Goal: Find specific page/section: Find specific page/section

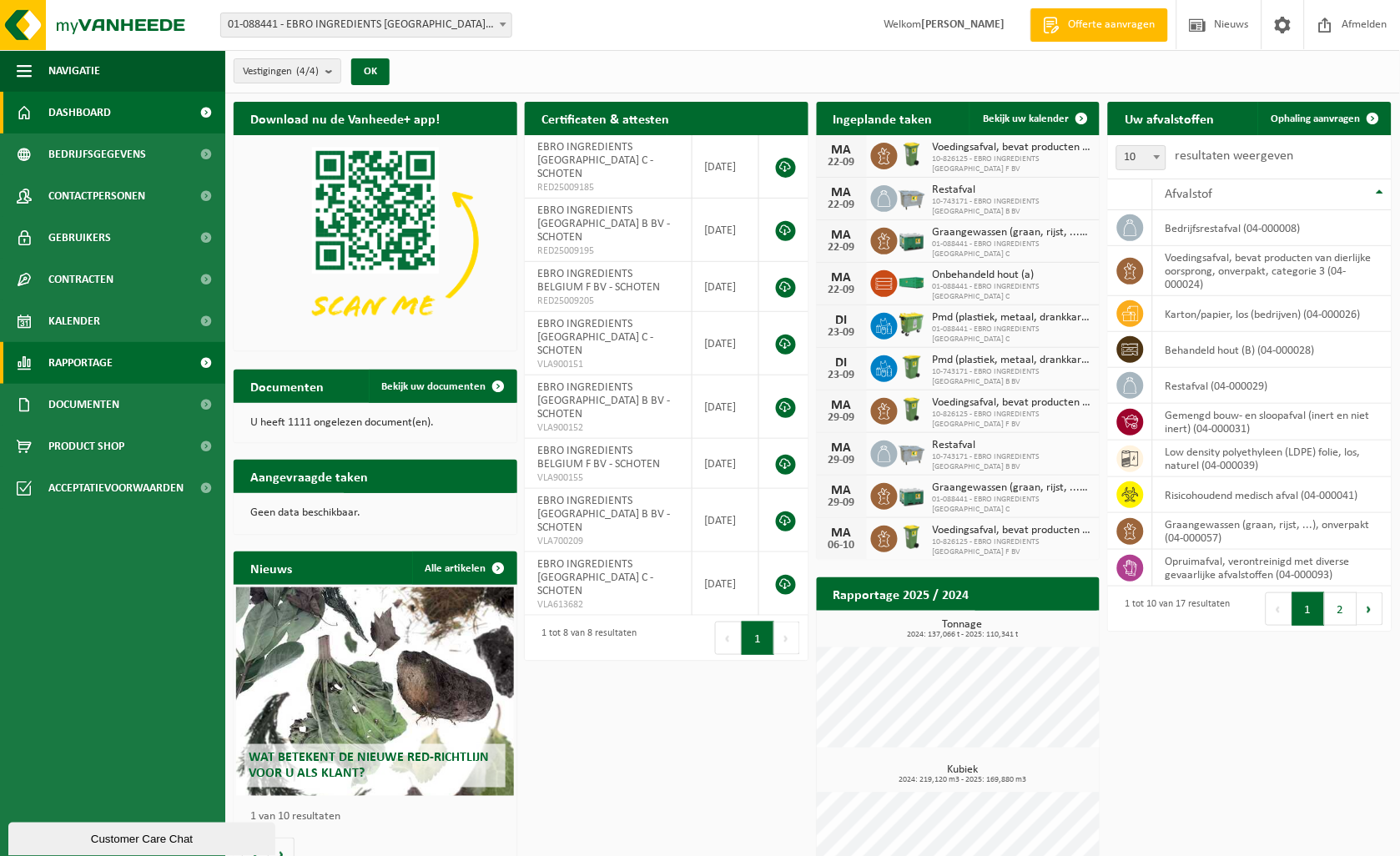
click at [85, 367] on span "Rapportage" at bounding box center [80, 363] width 64 height 42
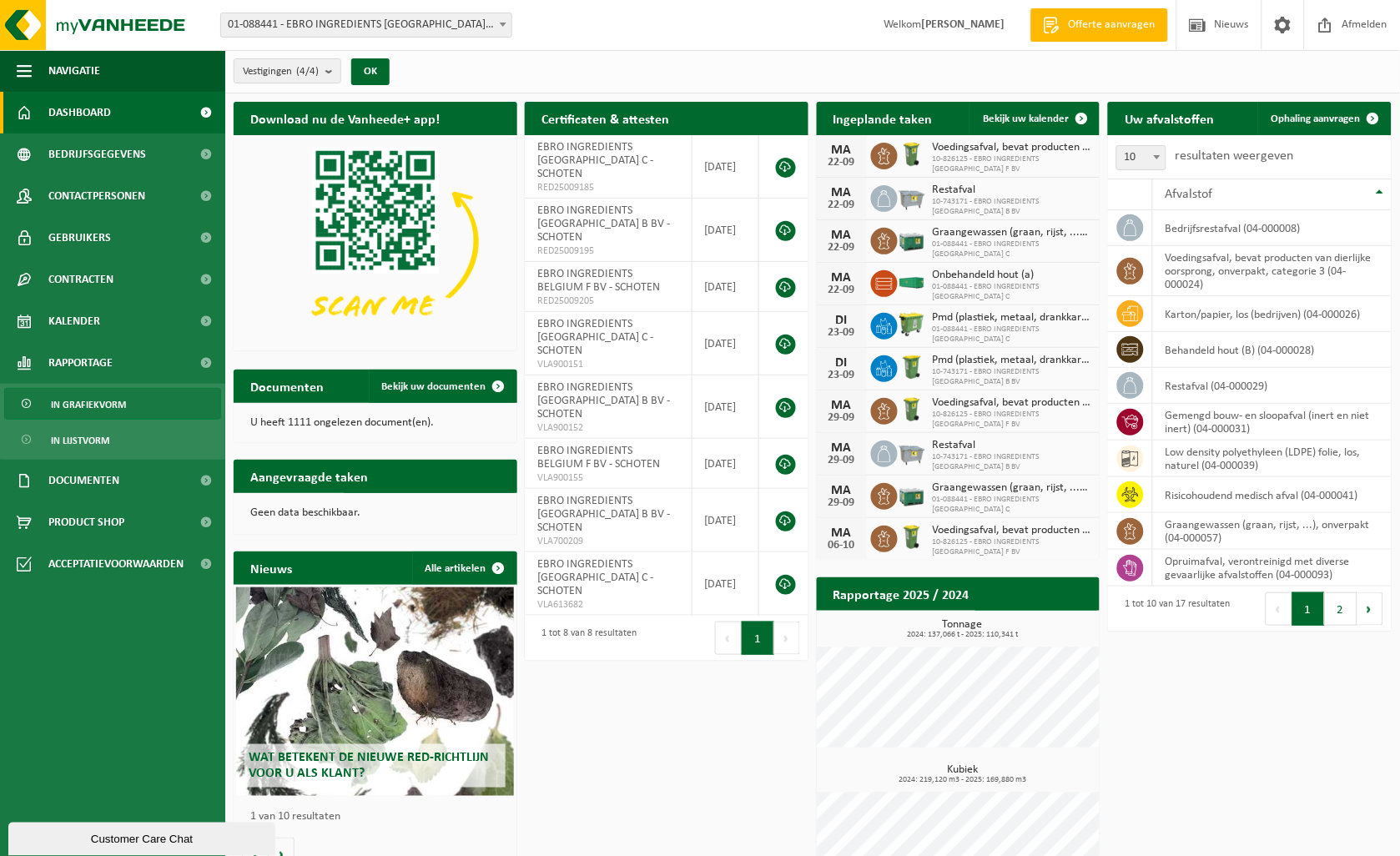
click at [92, 410] on span "In grafiekvorm" at bounding box center [88, 405] width 75 height 32
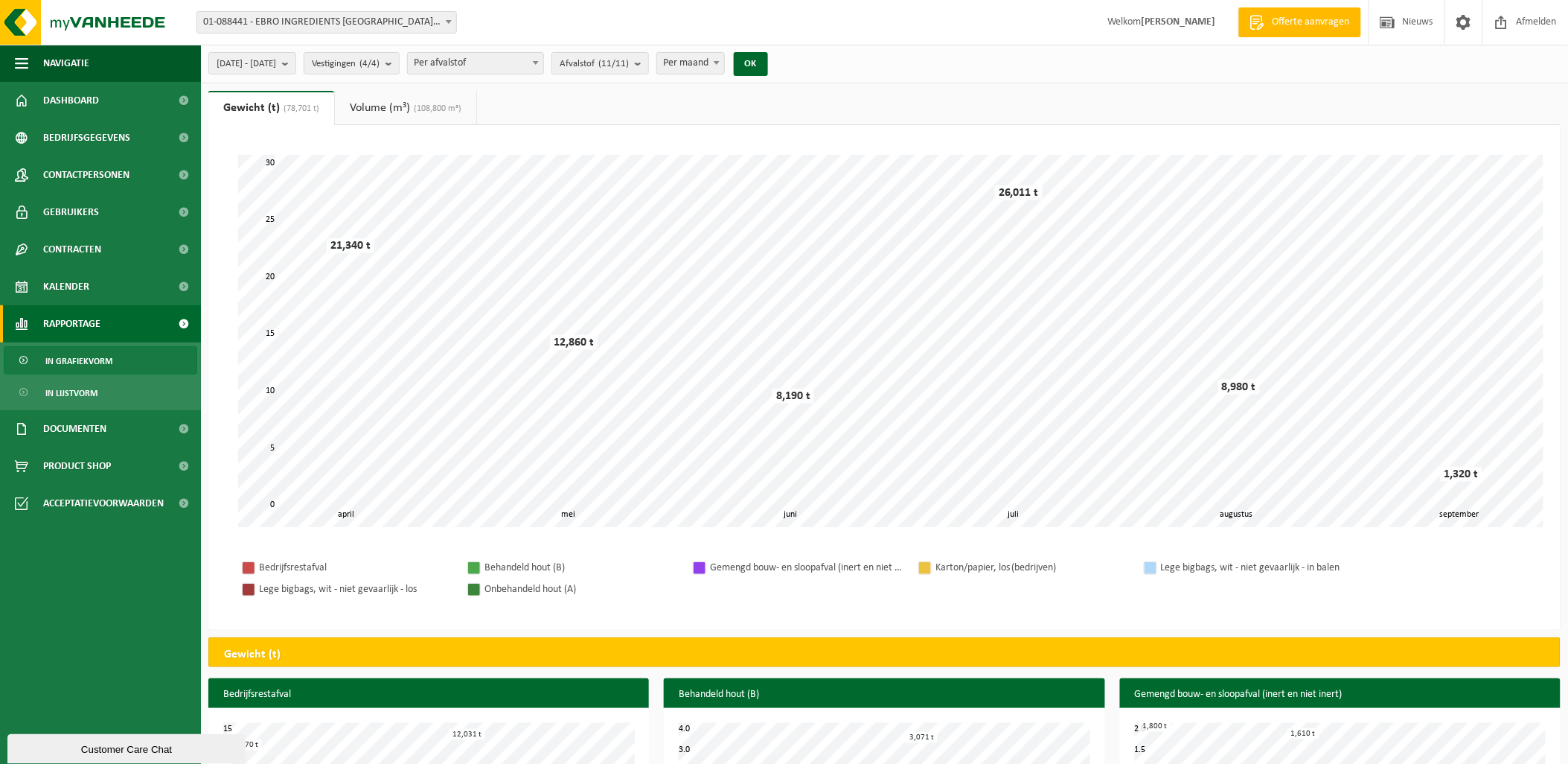
click at [89, 357] on span "In grafiekvorm" at bounding box center [78, 362] width 67 height 28
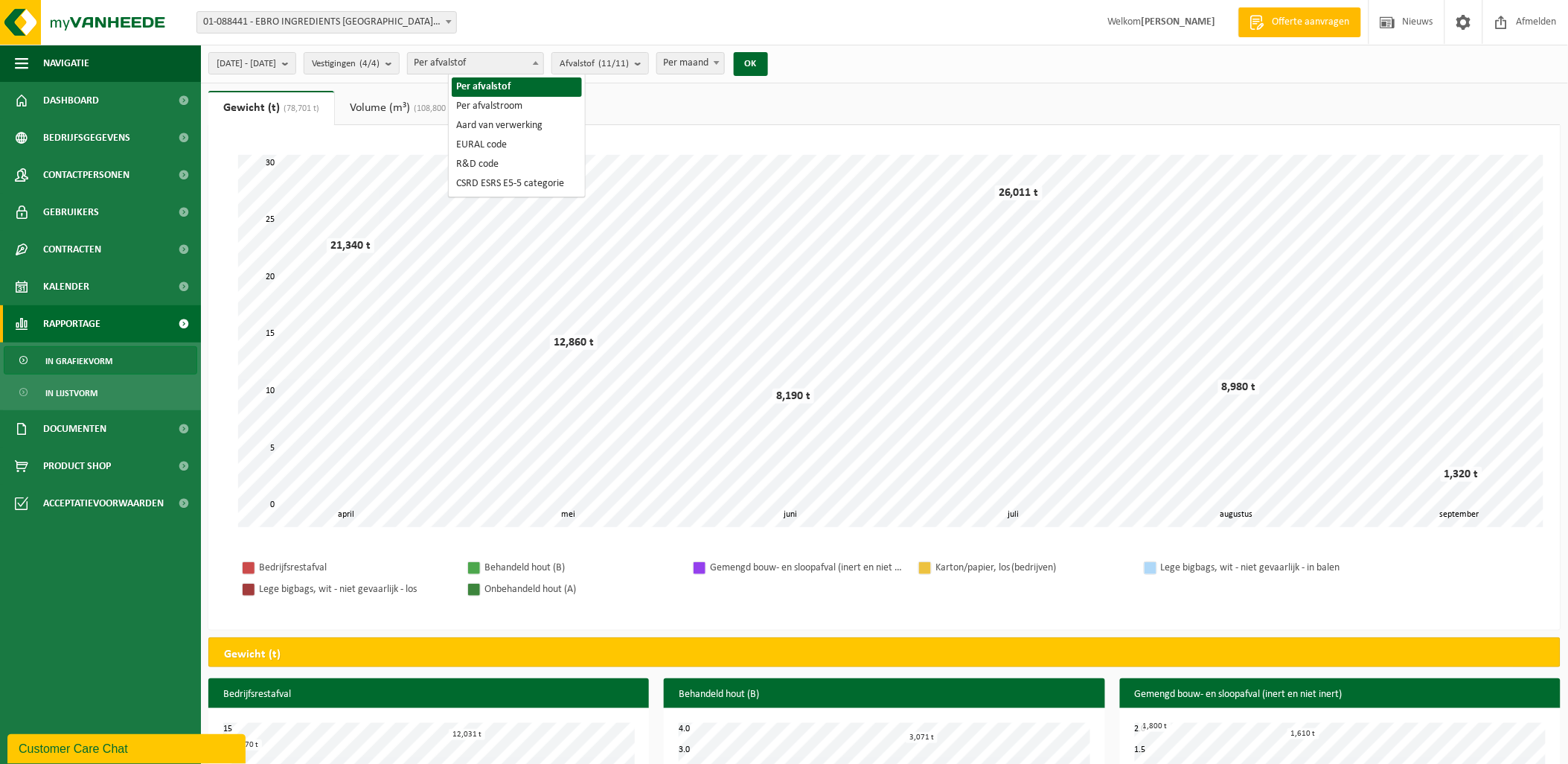
click at [488, 61] on span "Per afvalstof" at bounding box center [475, 62] width 135 height 20
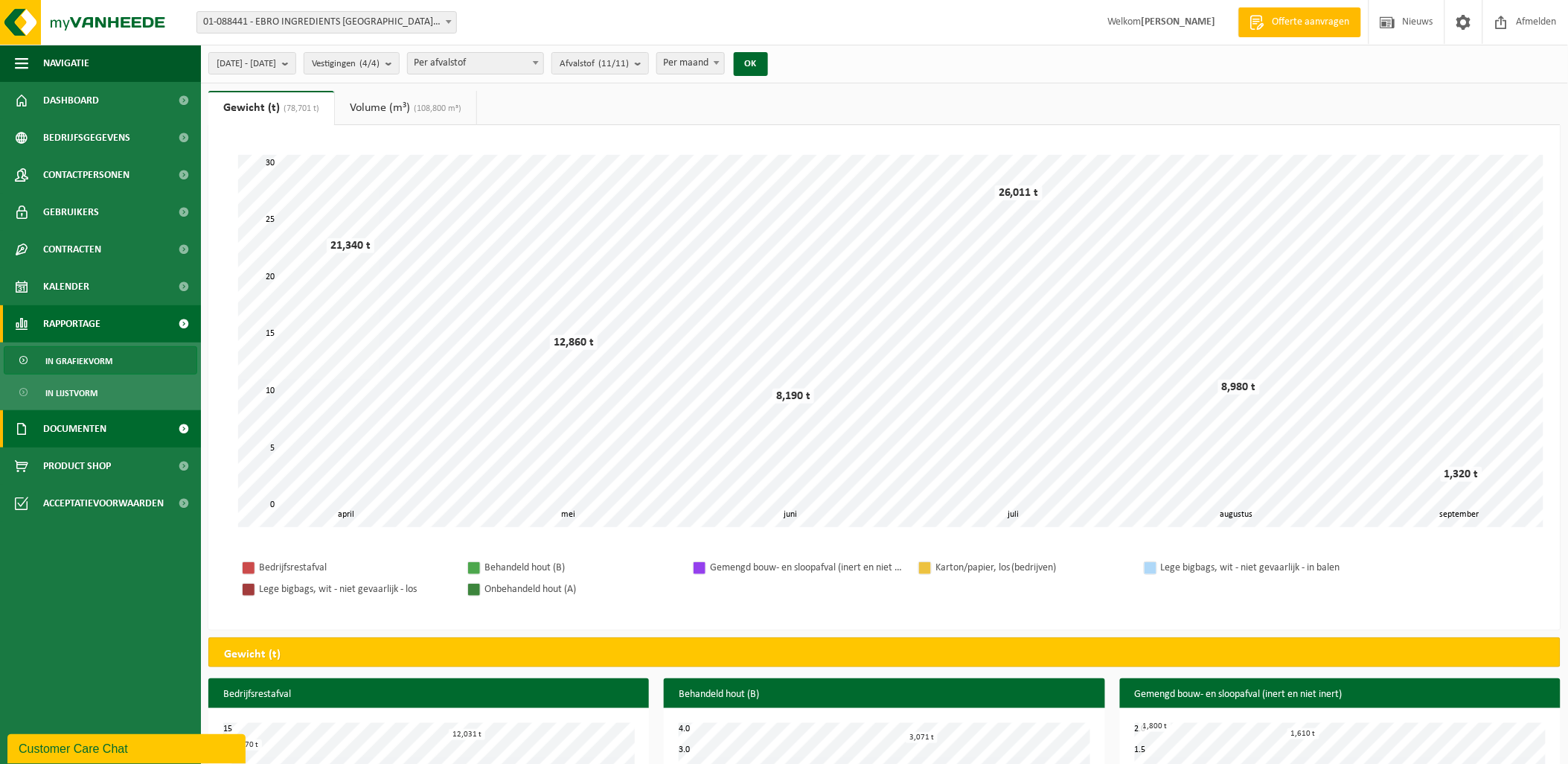
click at [77, 427] on span "Documenten" at bounding box center [74, 429] width 63 height 37
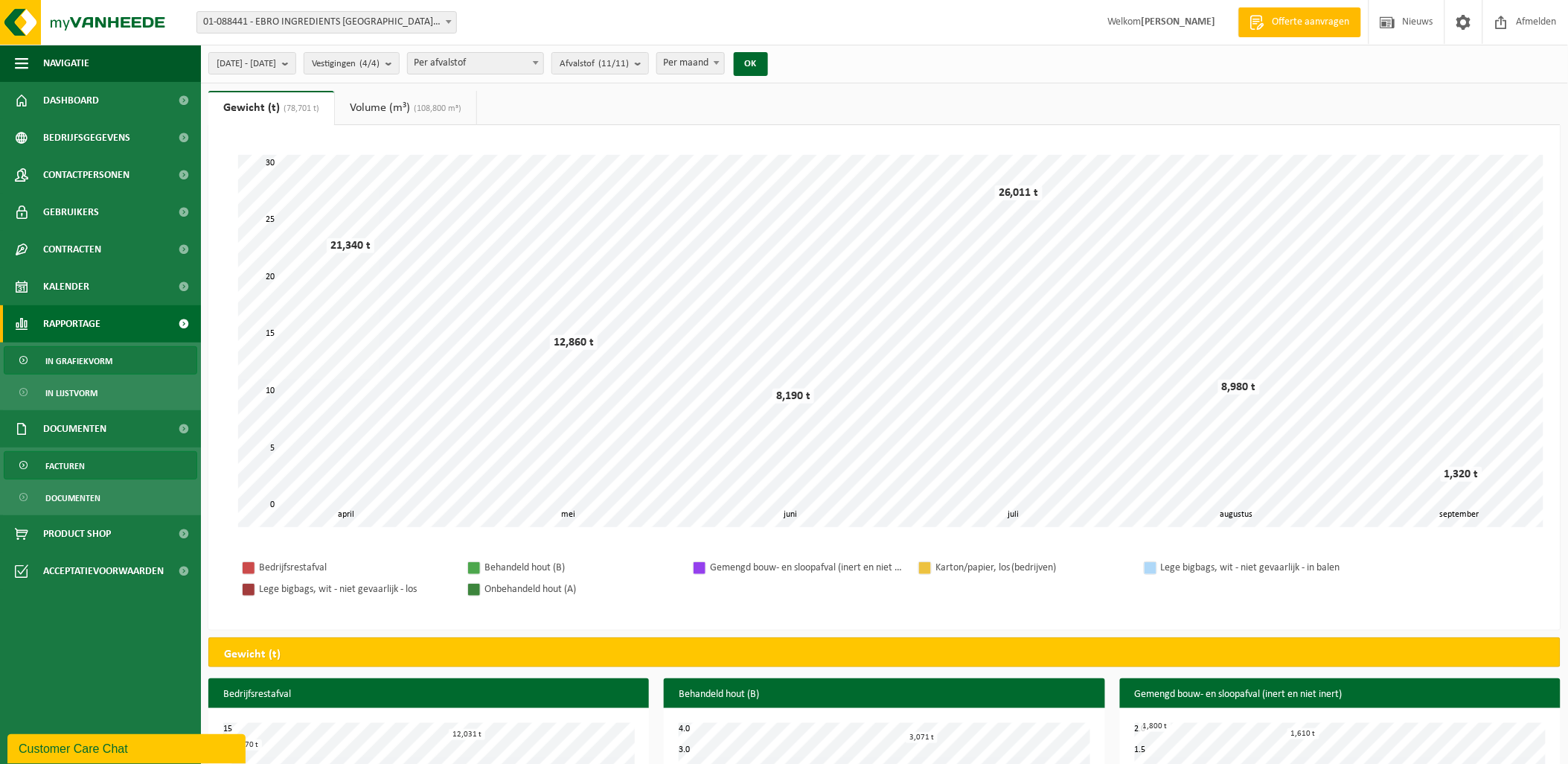
click at [79, 462] on span "Facturen" at bounding box center [65, 466] width 39 height 28
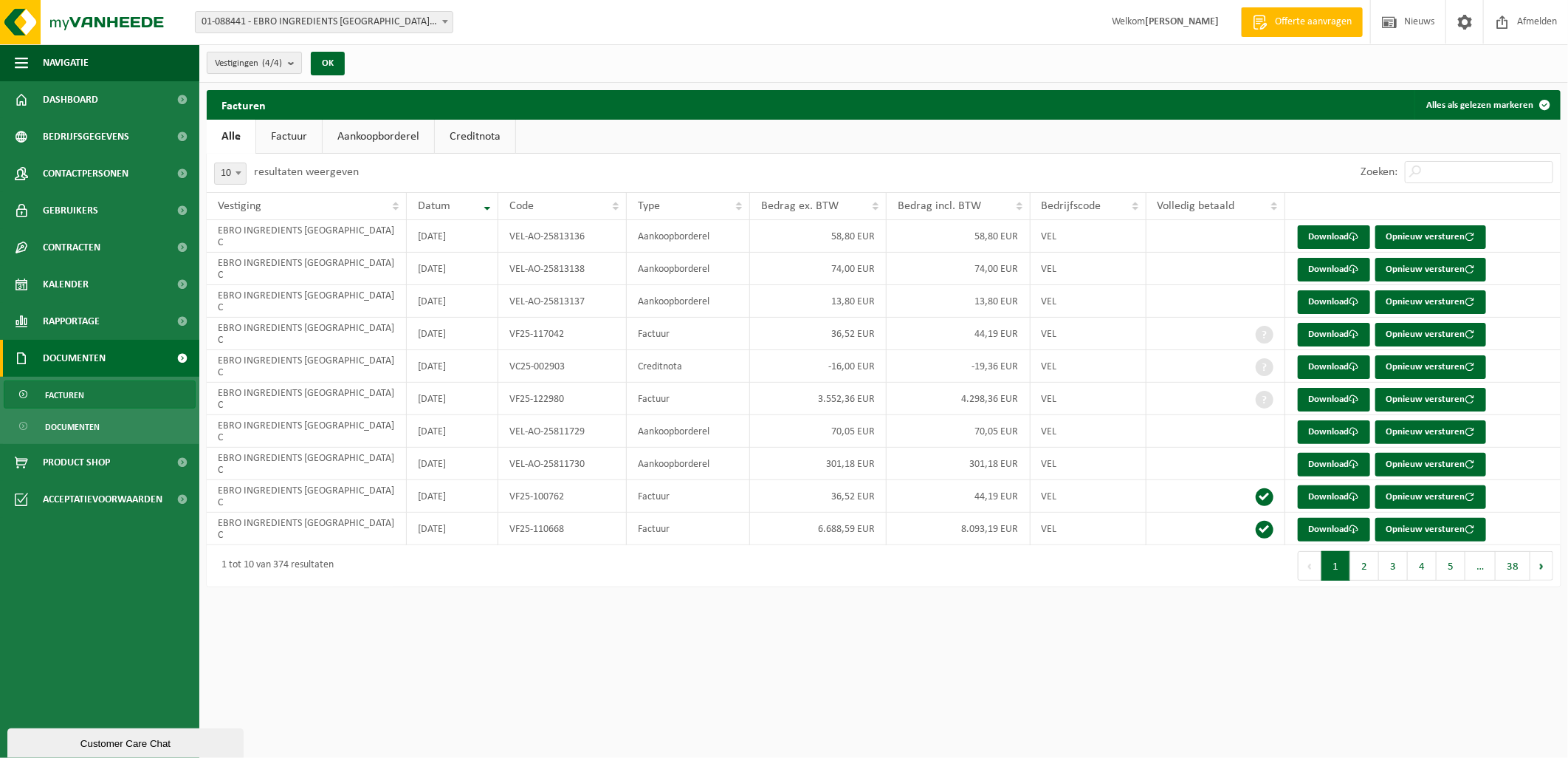
click at [290, 64] on button "Vestigingen (4/4)" at bounding box center [254, 63] width 95 height 22
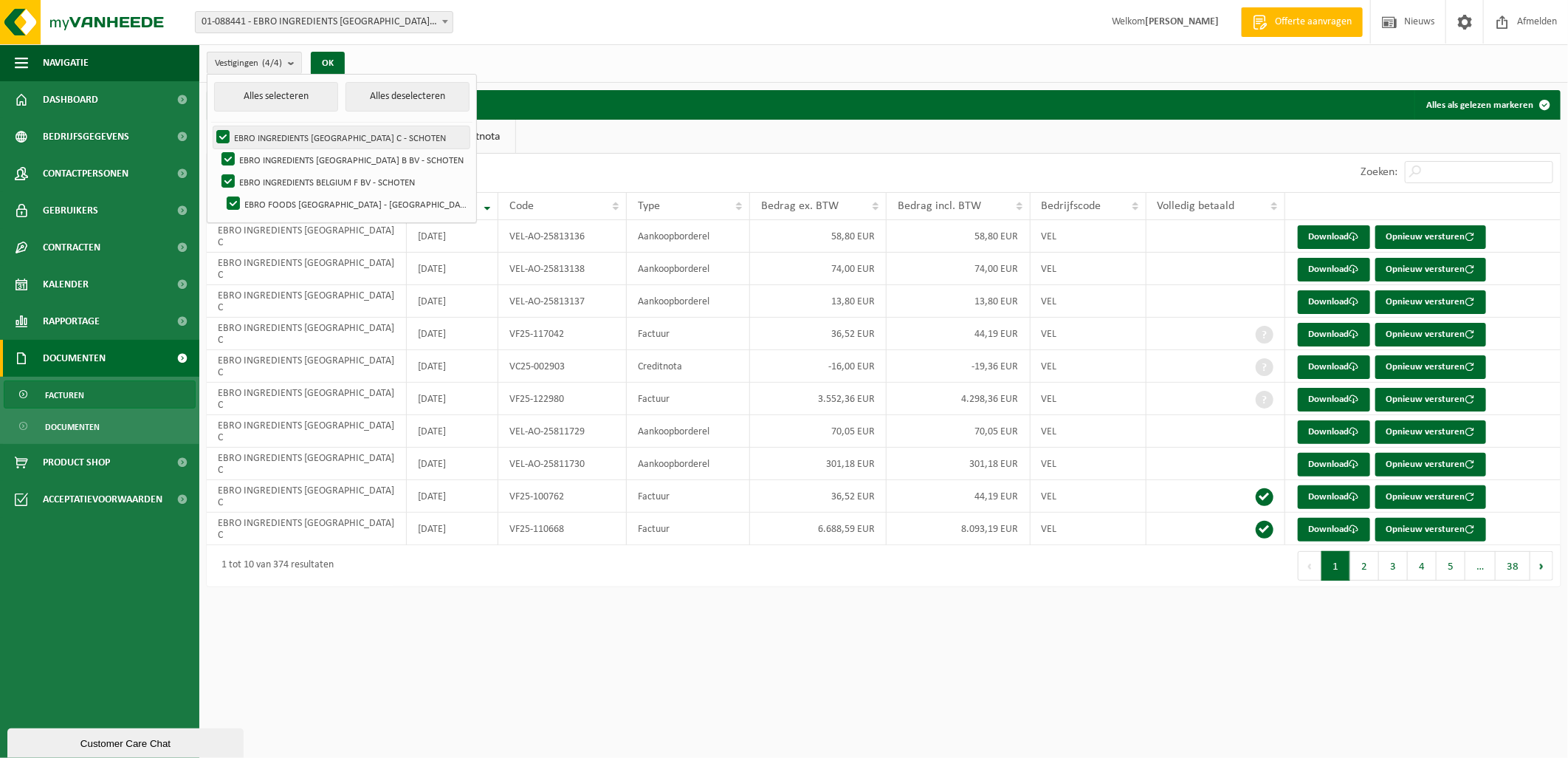
click at [225, 138] on label "EBRO INGREDIENTS BELGIUM C - SCHOTEN" at bounding box center [342, 137] width 256 height 22
click at [211, 126] on input "EBRO INGREDIENTS BELGIUM C - SCHOTEN" at bounding box center [210, 125] width 1 height 1
checkbox input "false"
drag, startPoint x: 230, startPoint y: 155, endPoint x: 230, endPoint y: 172, distance: 17.0
click at [230, 156] on label "EBRO INGREDIENTS BELGIUM B BV - SCHOTEN" at bounding box center [343, 159] width 251 height 22
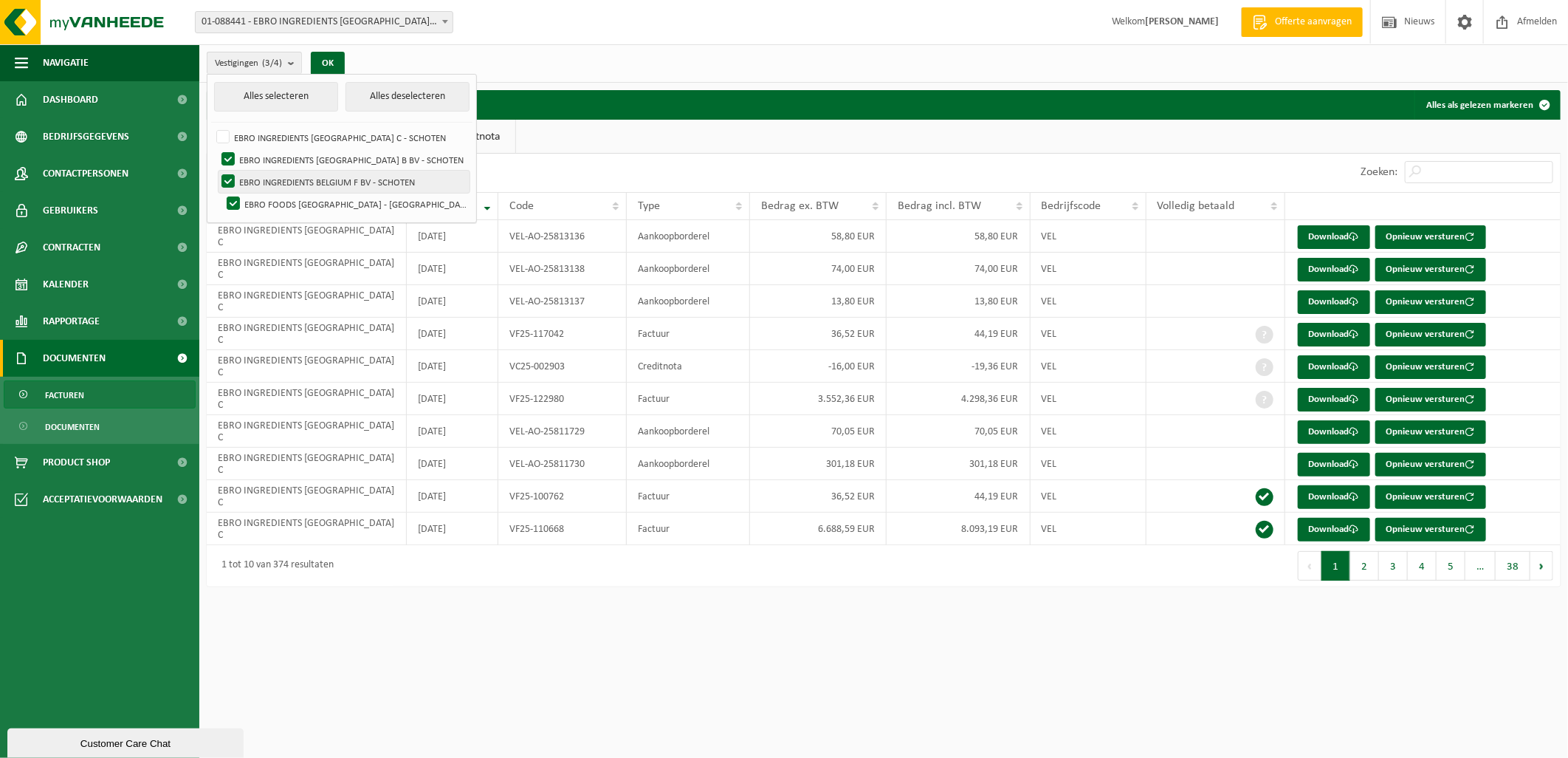
click at [216, 148] on input "EBRO INGREDIENTS BELGIUM B BV - SCHOTEN" at bounding box center [215, 148] width 1 height 1
checkbox input "false"
click at [229, 179] on label "EBRO INGREDIENTS BELGIUM F BV - SCHOTEN" at bounding box center [343, 181] width 251 height 22
click at [216, 171] on input "EBRO INGREDIENTS BELGIUM F BV - SCHOTEN" at bounding box center [215, 170] width 1 height 1
checkbox input "false"
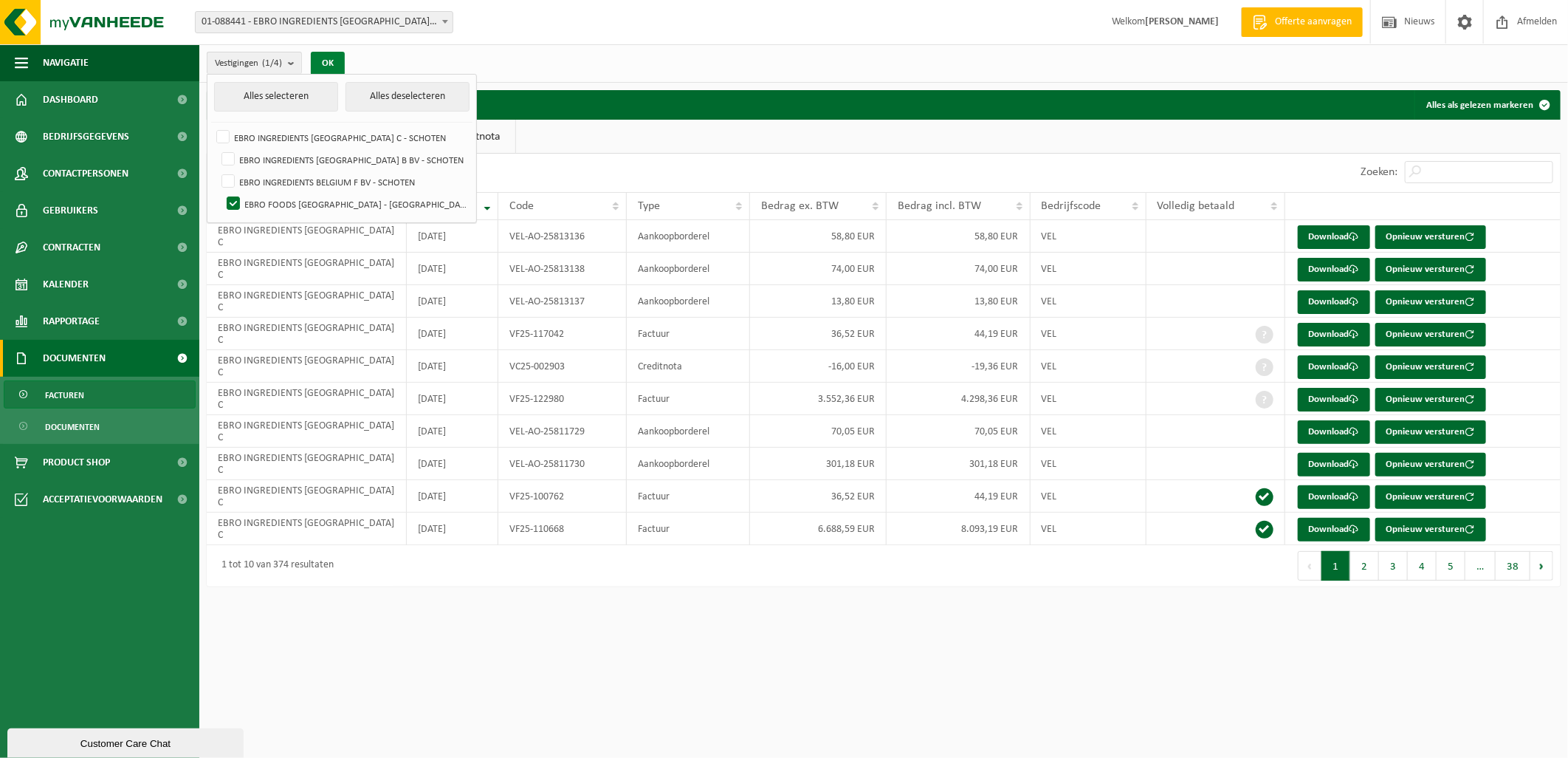
click at [335, 66] on button "OK" at bounding box center [328, 64] width 34 height 24
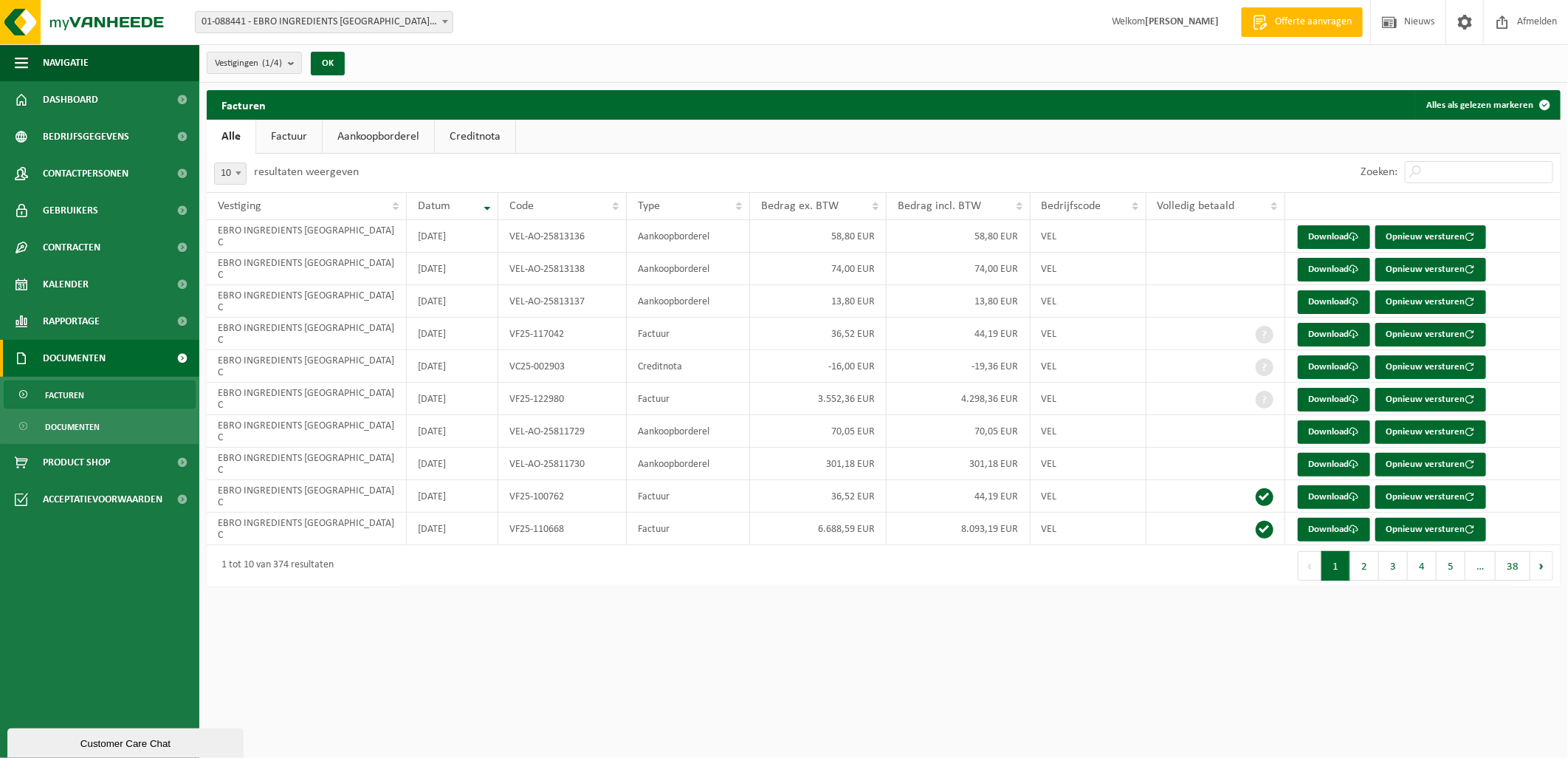
click at [299, 140] on link "Factuur" at bounding box center [289, 136] width 65 height 34
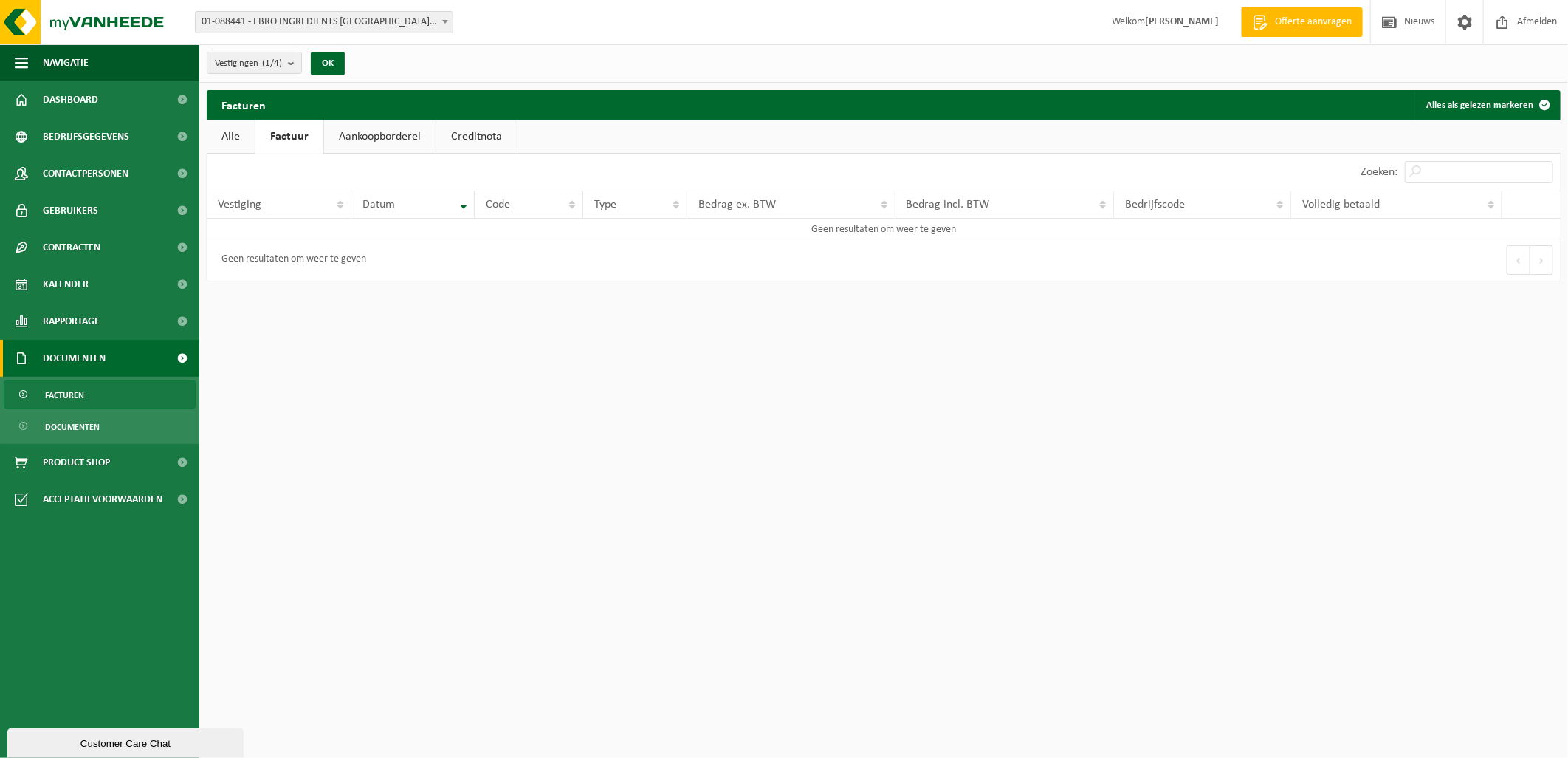
click at [245, 140] on link "Alle" at bounding box center [230, 136] width 48 height 34
click at [282, 68] on count "(1/4)" at bounding box center [272, 63] width 20 height 10
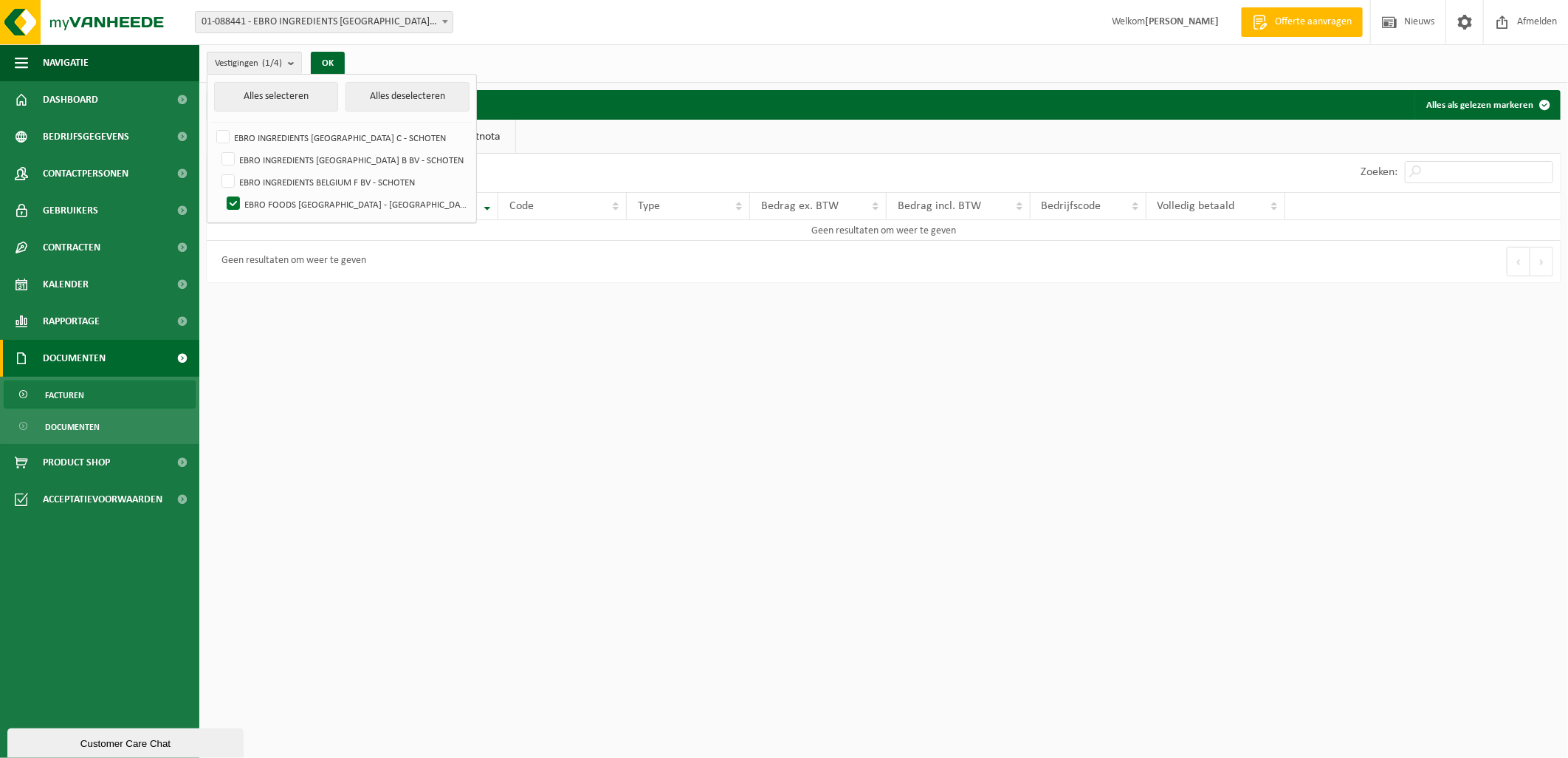
click at [419, 26] on span "01-088441 - EBRO INGREDIENTS [GEOGRAPHIC_DATA] C - SCHOTEN" at bounding box center [324, 21] width 257 height 20
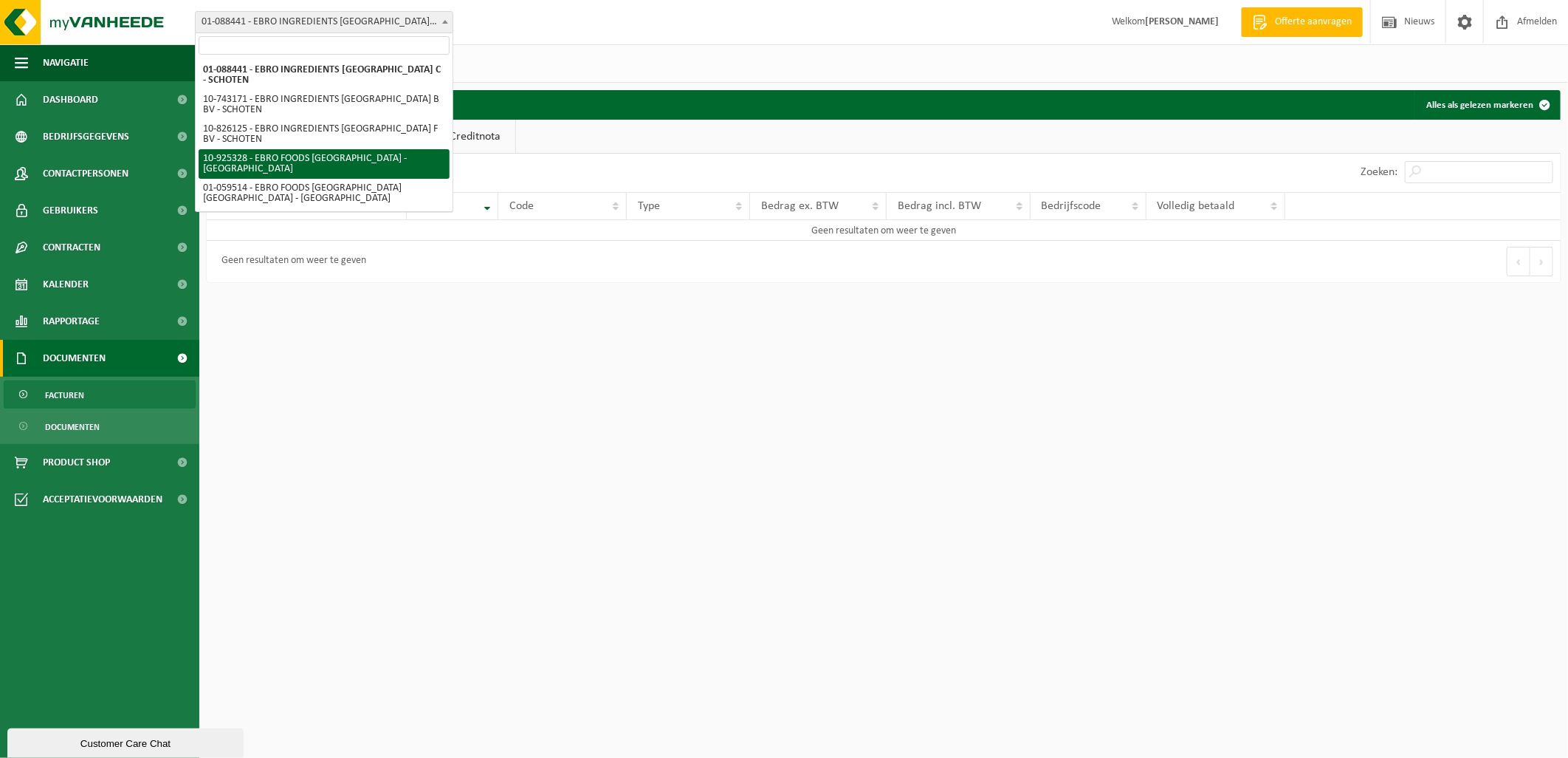
select select "136887"
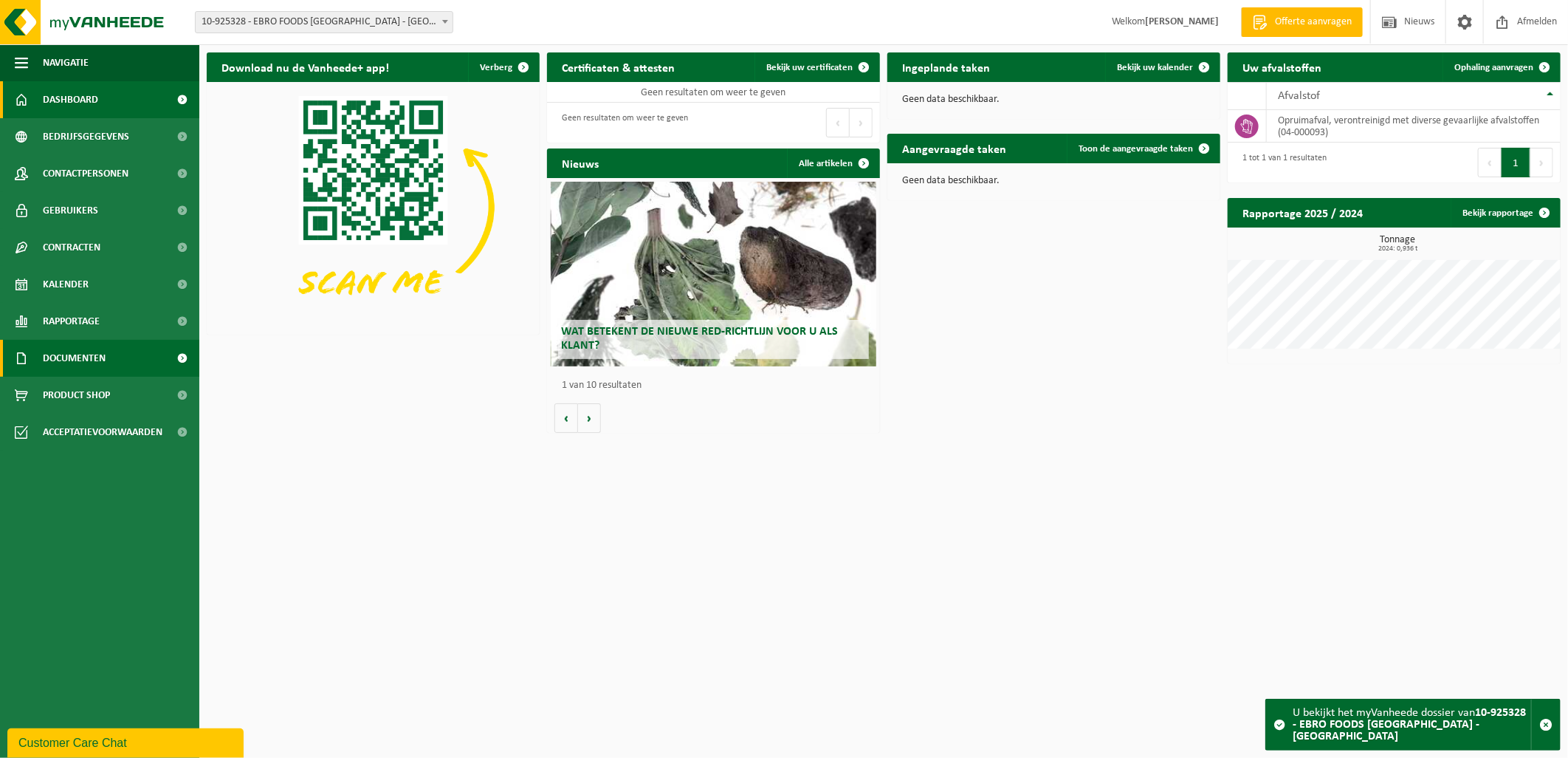
drag, startPoint x: 77, startPoint y: 349, endPoint x: 79, endPoint y: 362, distance: 13.2
click at [77, 352] on span "Documenten" at bounding box center [73, 359] width 63 height 37
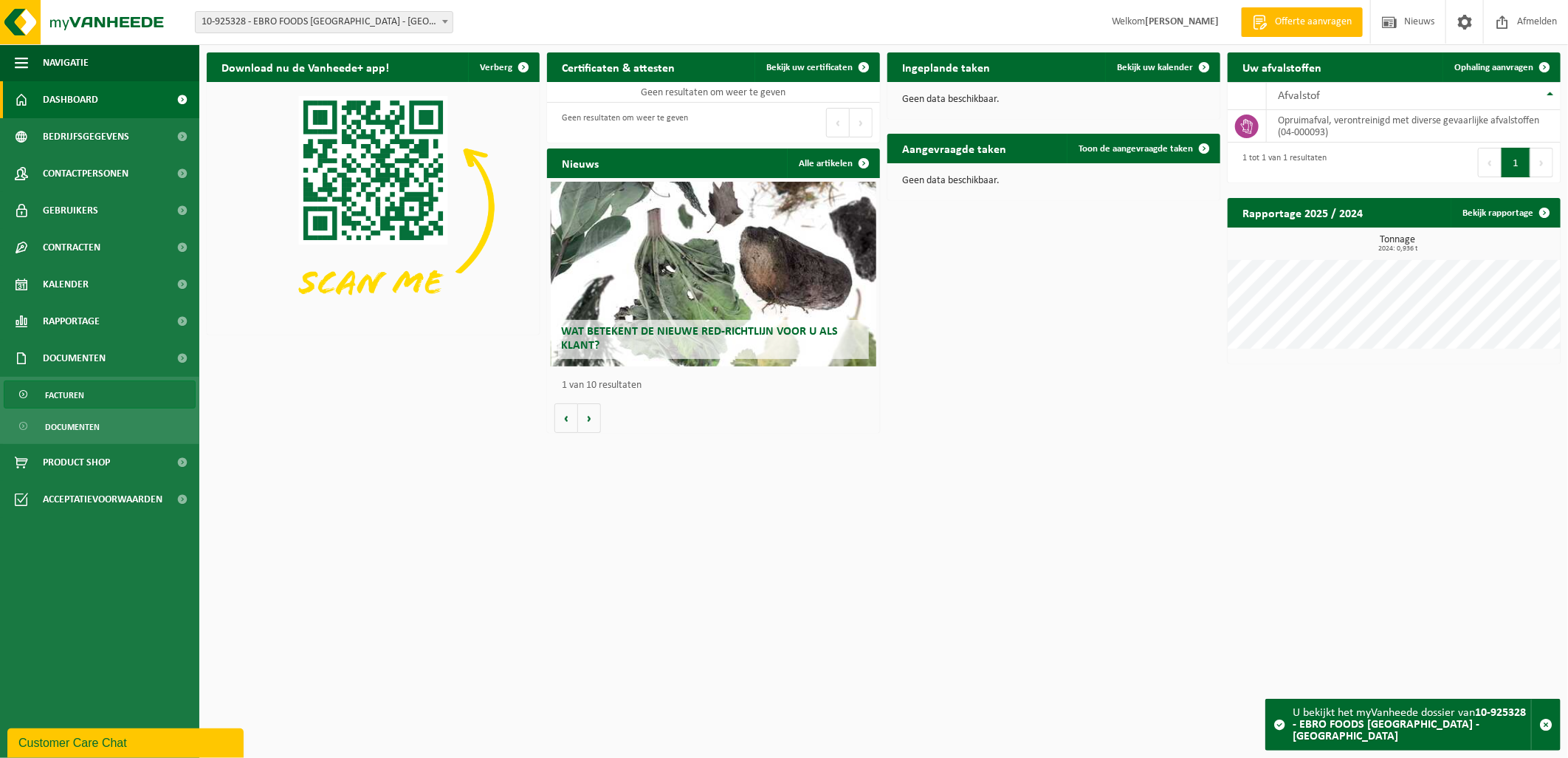
click at [72, 390] on span "Facturen" at bounding box center [64, 395] width 39 height 28
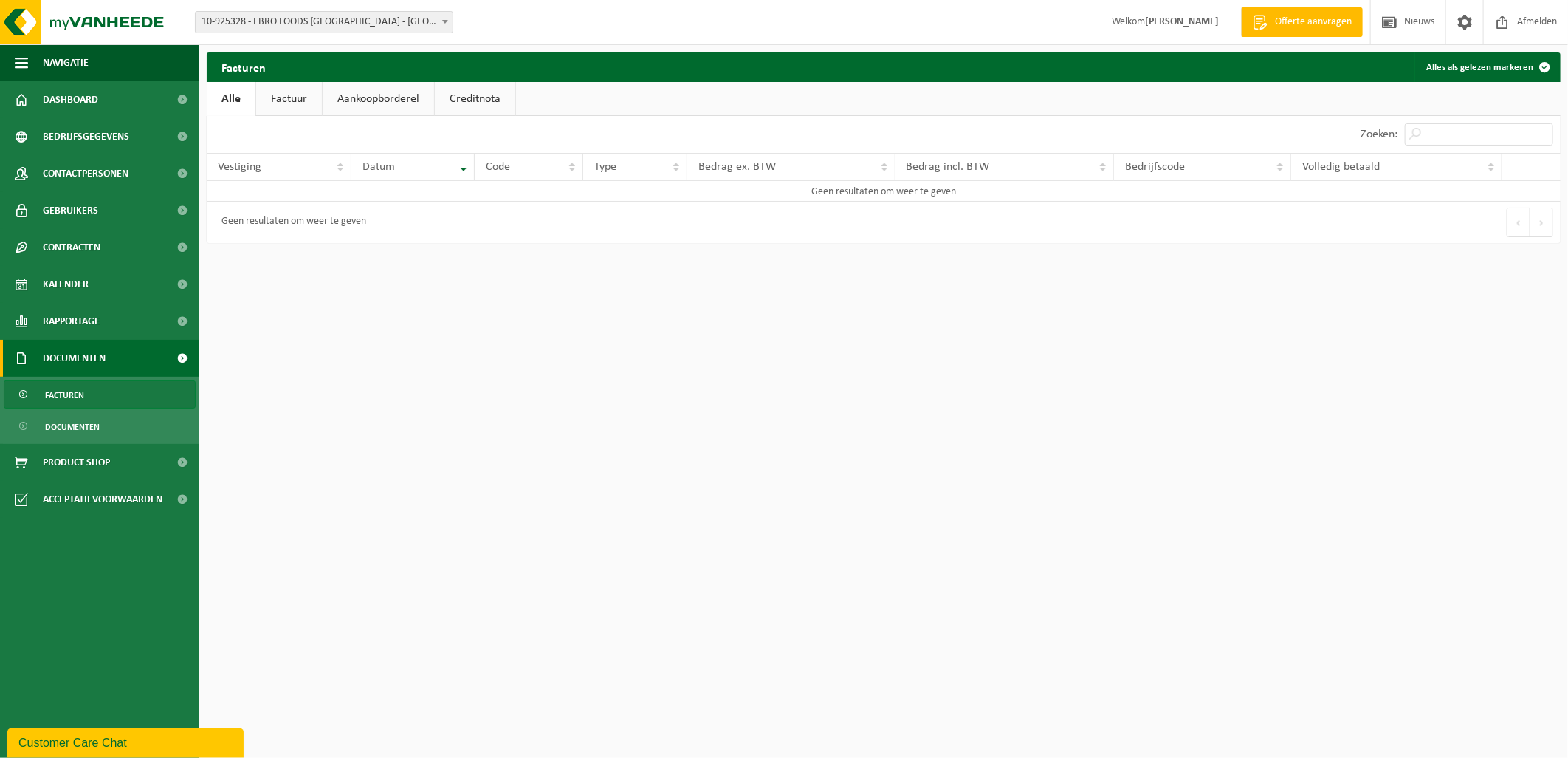
click at [308, 108] on link "Factuur" at bounding box center [289, 99] width 65 height 34
click at [290, 104] on link "Factuur" at bounding box center [289, 99] width 68 height 34
click at [304, 20] on span "10-925328 - EBRO FOODS [GEOGRAPHIC_DATA] - [GEOGRAPHIC_DATA]" at bounding box center [324, 21] width 257 height 20
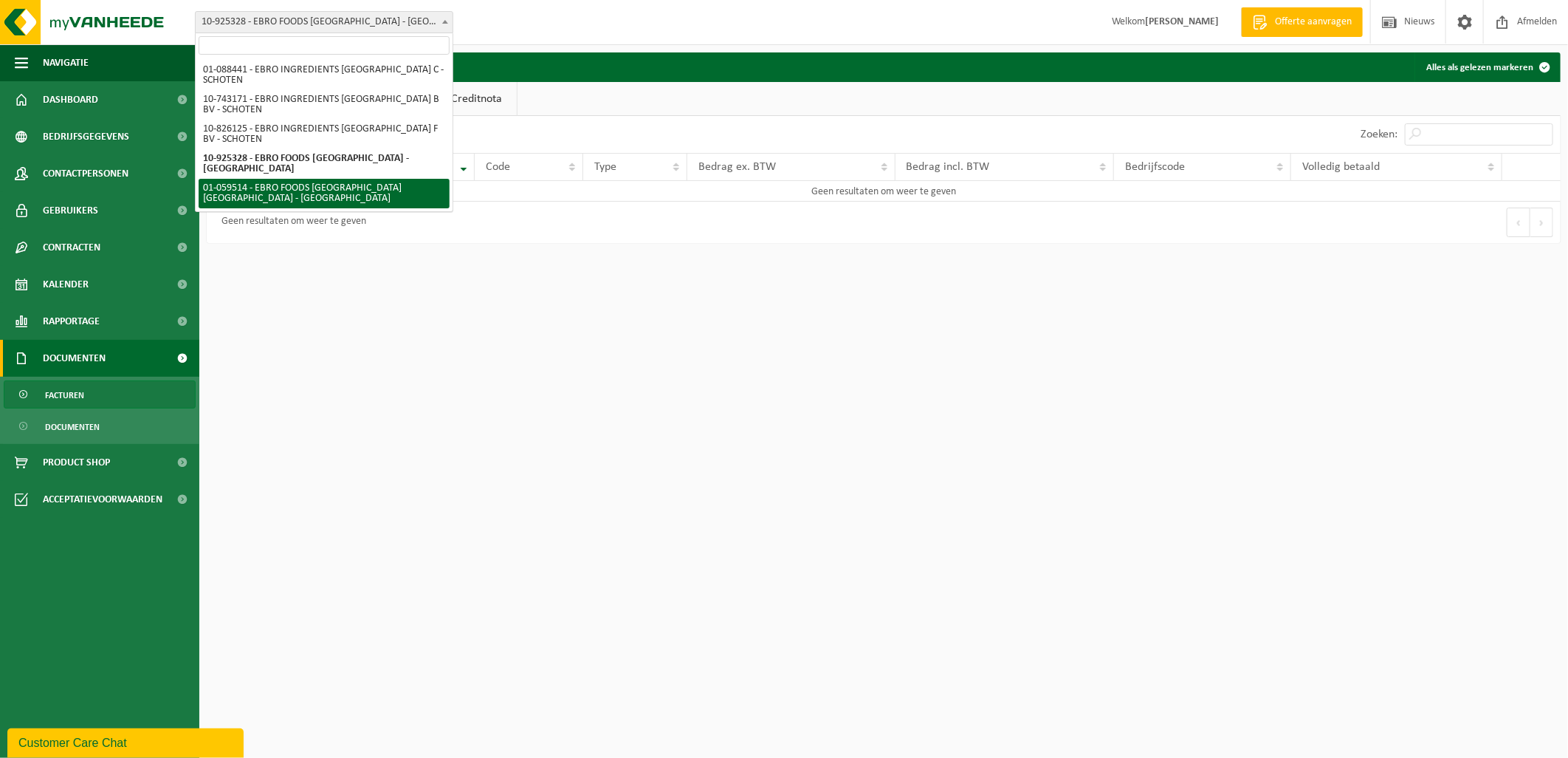
drag, startPoint x: 282, startPoint y: 187, endPoint x: 285, endPoint y: 178, distance: 9.5
select select "9673"
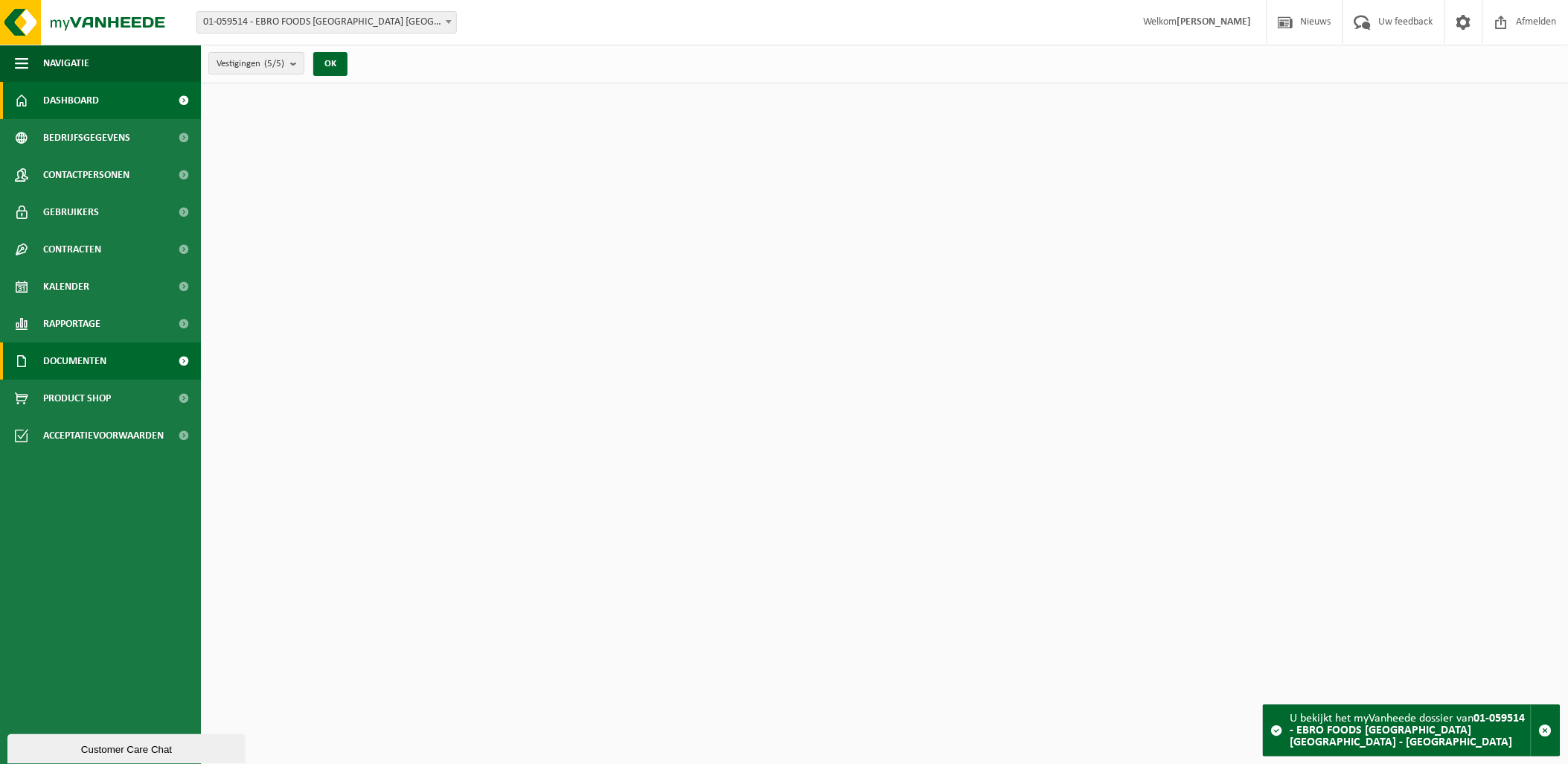
click at [86, 363] on span "Documenten" at bounding box center [74, 362] width 63 height 37
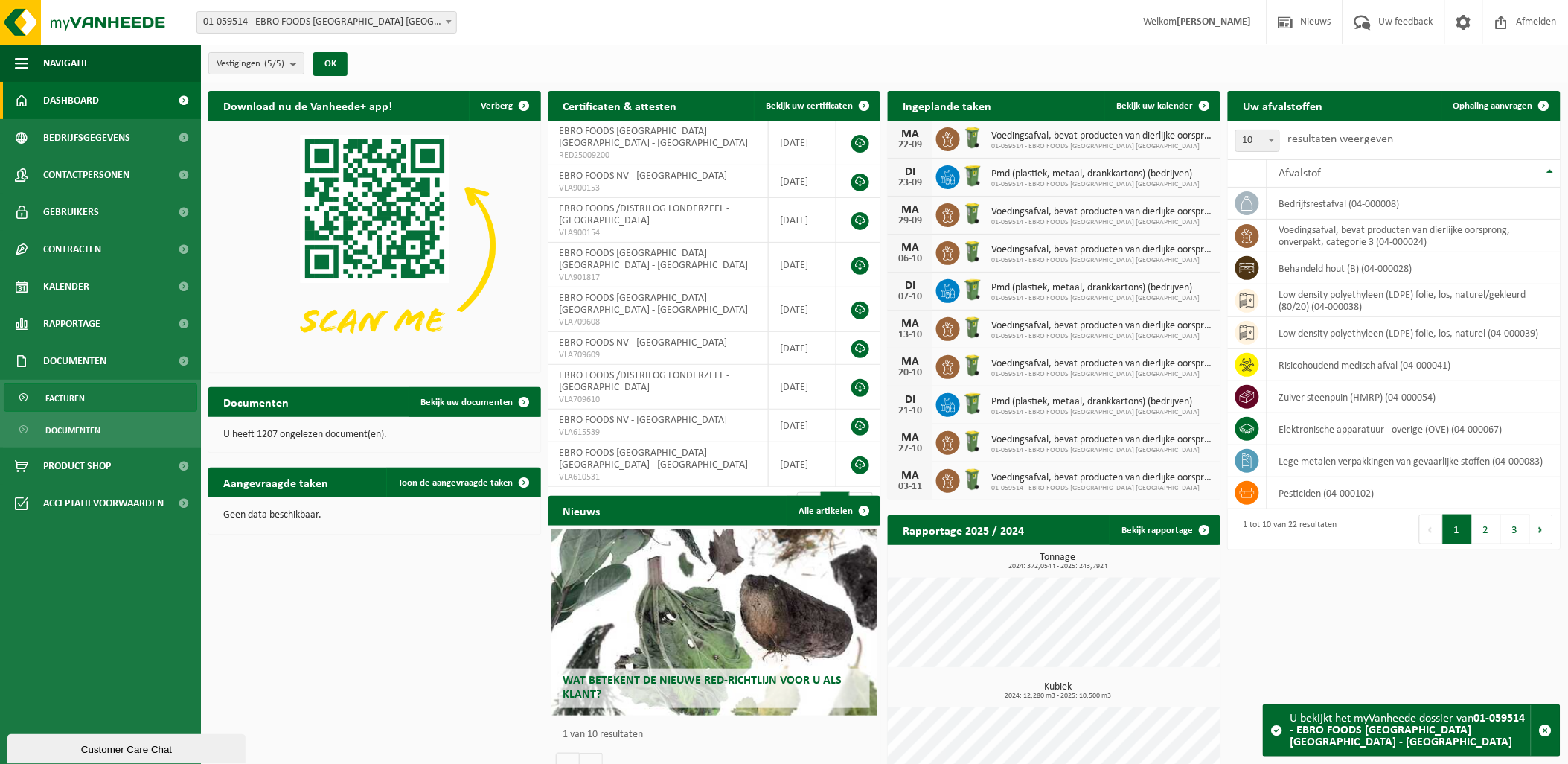
click at [91, 395] on link "Facturen" at bounding box center [100, 398] width 193 height 28
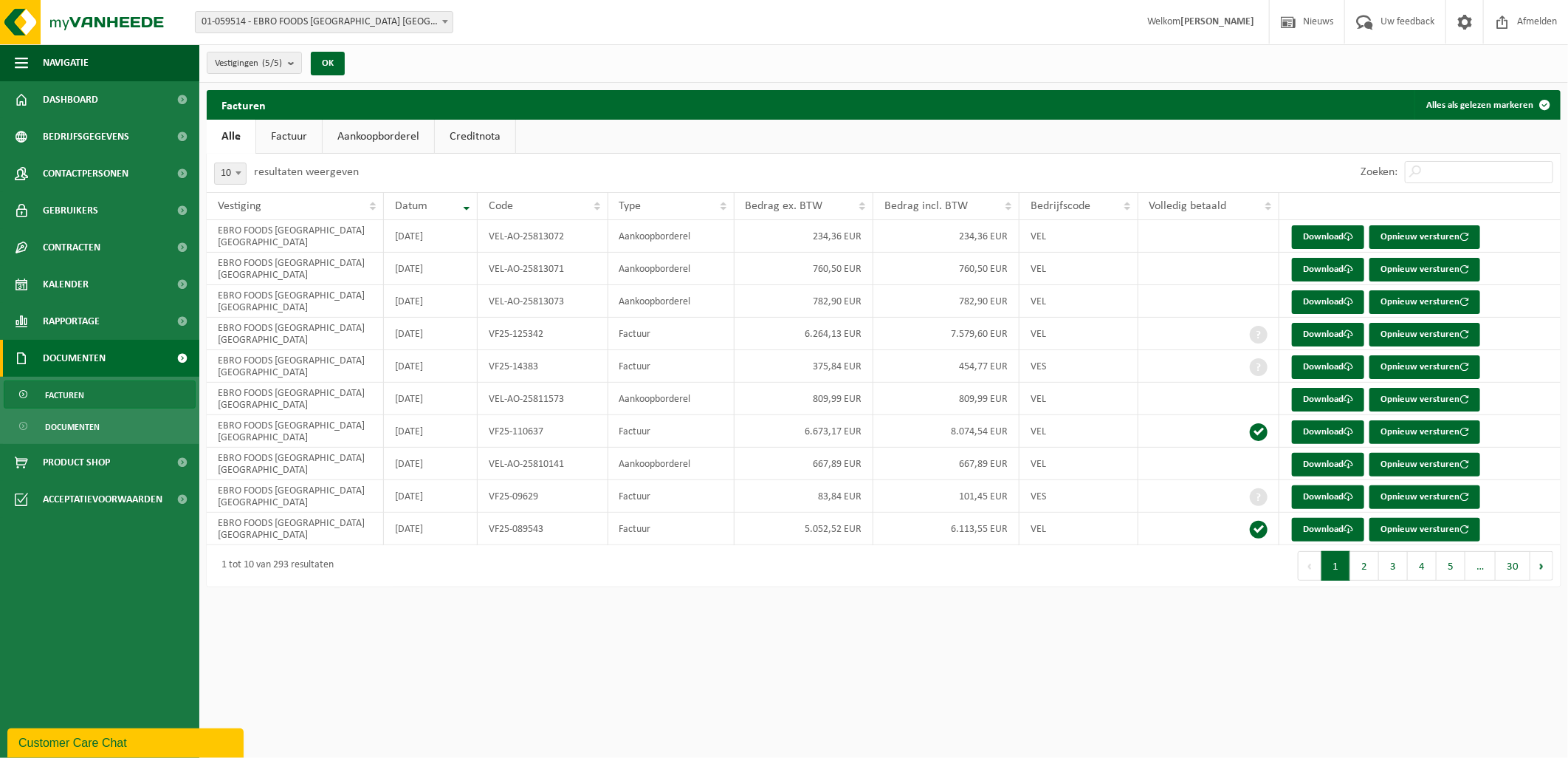
click at [303, 149] on link "Factuur" at bounding box center [289, 136] width 65 height 34
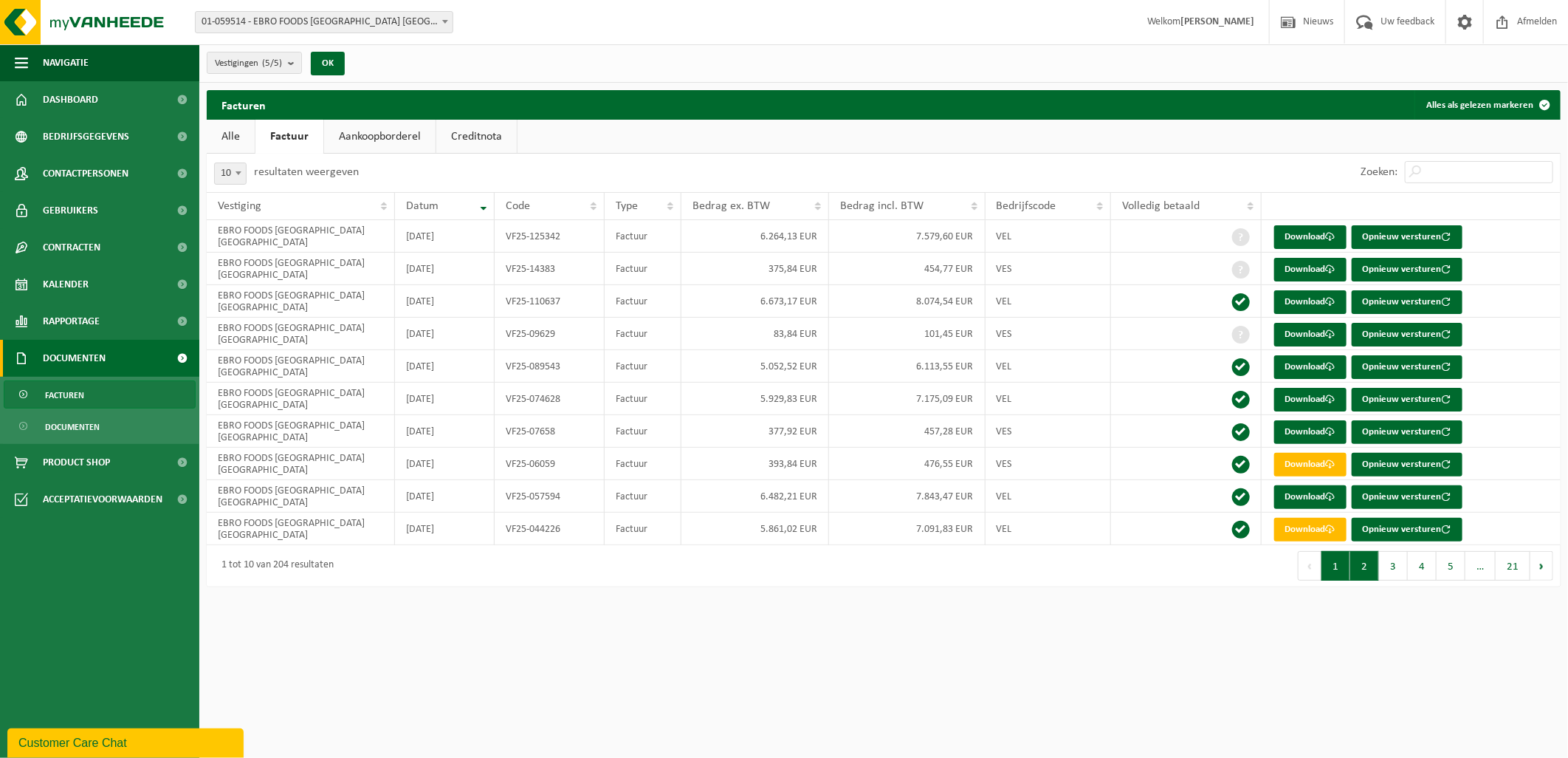
click at [1361, 573] on button "2" at bounding box center [1364, 565] width 29 height 29
click at [1383, 580] on button "3" at bounding box center [1393, 565] width 29 height 29
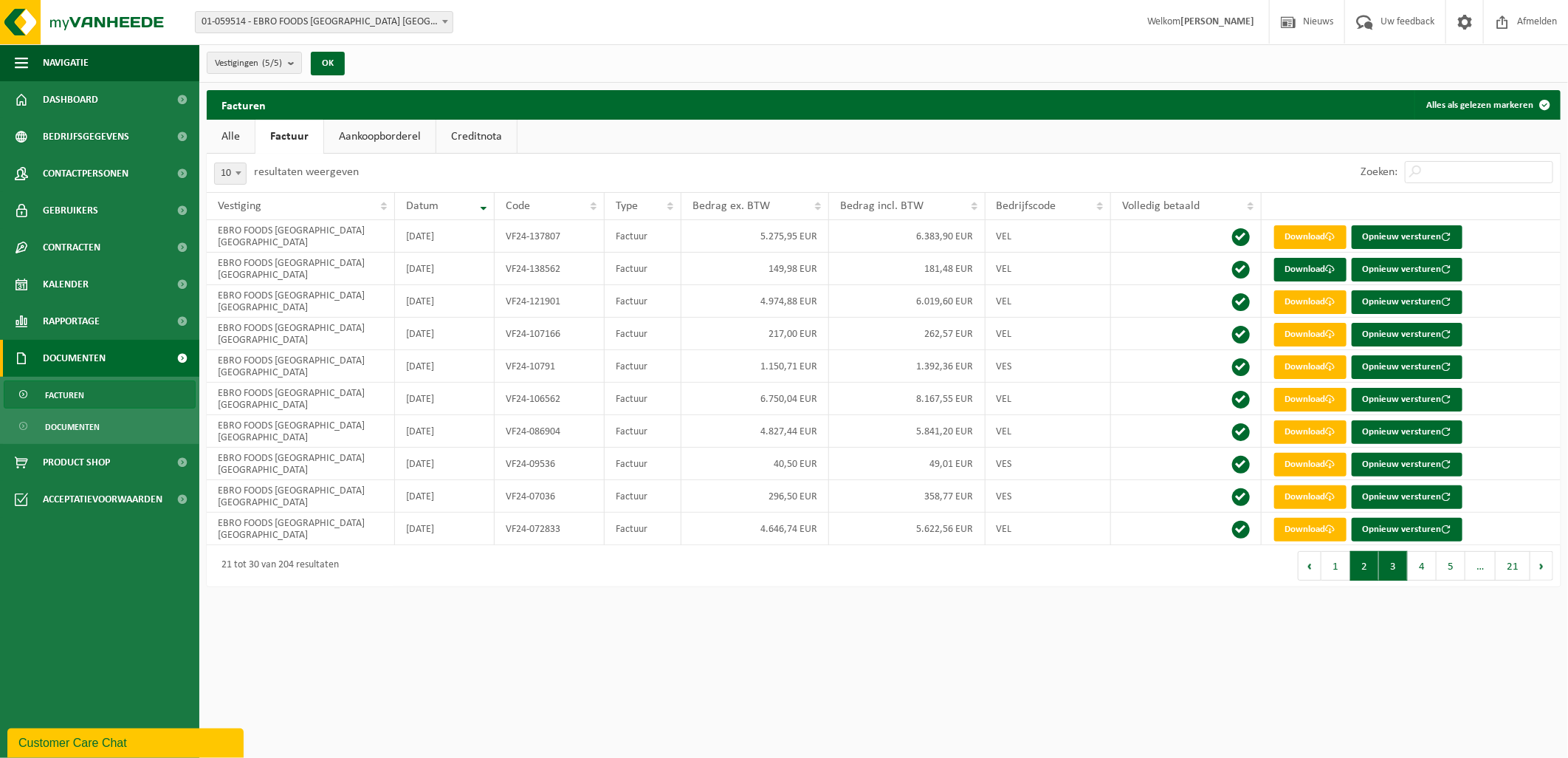
click at [1377, 578] on button "2" at bounding box center [1364, 565] width 29 height 29
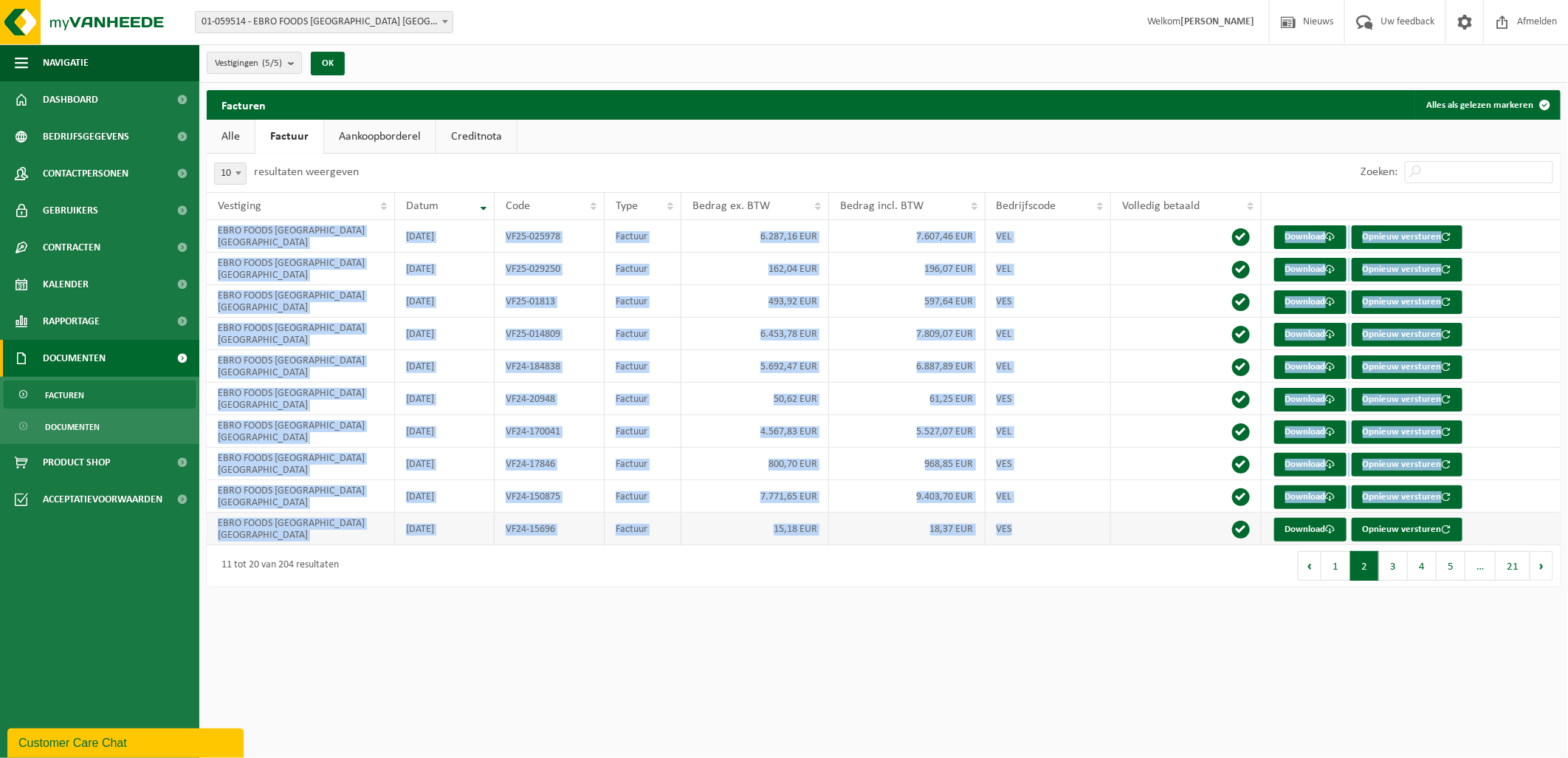
drag, startPoint x: 213, startPoint y: 235, endPoint x: 1047, endPoint y: 540, distance: 888.0
click at [1047, 540] on tbody "EBRO FOODS [GEOGRAPHIC_DATA] [GEOGRAPHIC_DATA] [DATE] VF25-025978 Factuur 6.287…" at bounding box center [883, 383] width 1353 height 325
copy tbody "EBRO FOODS [GEOGRAPHIC_DATA] [GEOGRAPHIC_DATA] [DATE] VF25-025978 Factuur 6.287…"
click at [1346, 576] on button "1" at bounding box center [1336, 565] width 29 height 29
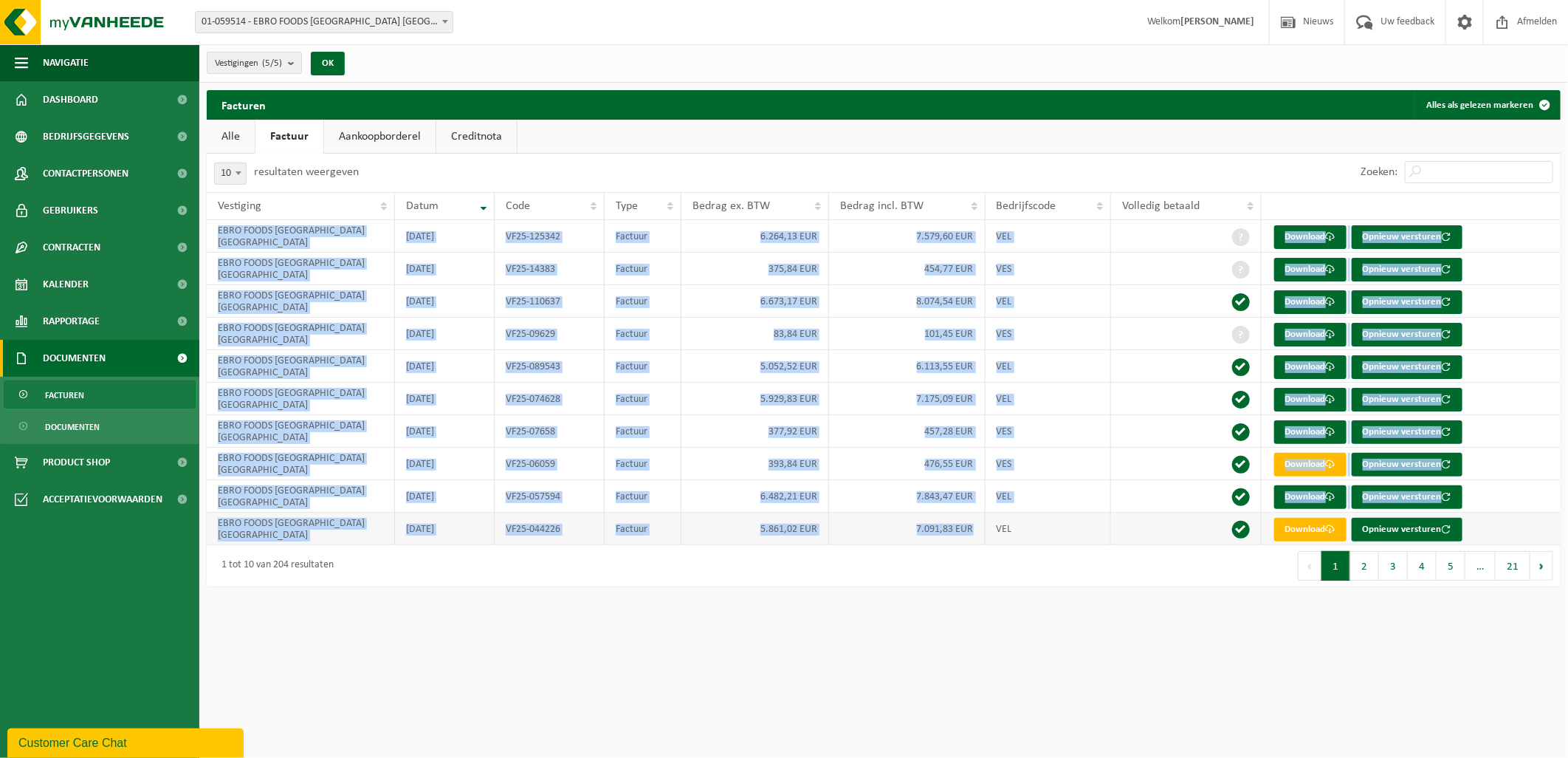
drag, startPoint x: 213, startPoint y: 239, endPoint x: 975, endPoint y: 534, distance: 817.1
click at [975, 534] on tbody "EBRO FOODS [GEOGRAPHIC_DATA] [GEOGRAPHIC_DATA] [DATE] VF25-125342 Factuur 6.264…" at bounding box center [883, 383] width 1353 height 325
copy tbody "EBRO FOODS [GEOGRAPHIC_DATA] [GEOGRAPHIC_DATA] [DATE] VF25-125342 Factuur 6.264…"
click at [407, 474] on td "[DATE]" at bounding box center [444, 464] width 100 height 33
drag, startPoint x: 214, startPoint y: 237, endPoint x: 1052, endPoint y: 539, distance: 890.8
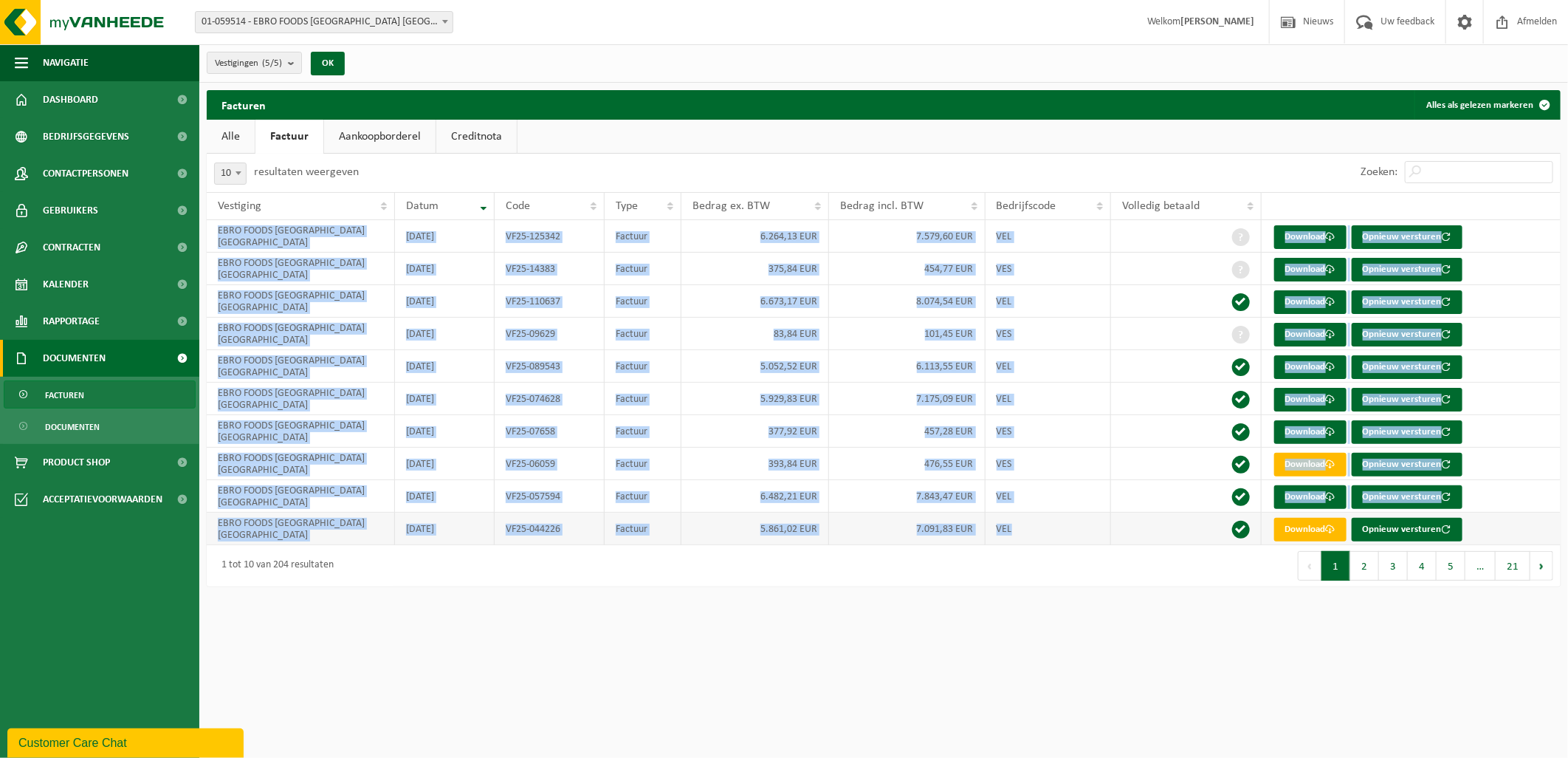
click at [1052, 539] on tbody "EBRO FOODS [GEOGRAPHIC_DATA] [GEOGRAPHIC_DATA] [DATE] VF25-125342 Factuur 6.264…" at bounding box center [883, 383] width 1353 height 325
copy tbody "EBRO FOODS [GEOGRAPHIC_DATA] [GEOGRAPHIC_DATA] [DATE] VF25-125342 Factuur 6.264…"
click at [1374, 569] on button "2" at bounding box center [1364, 565] width 29 height 29
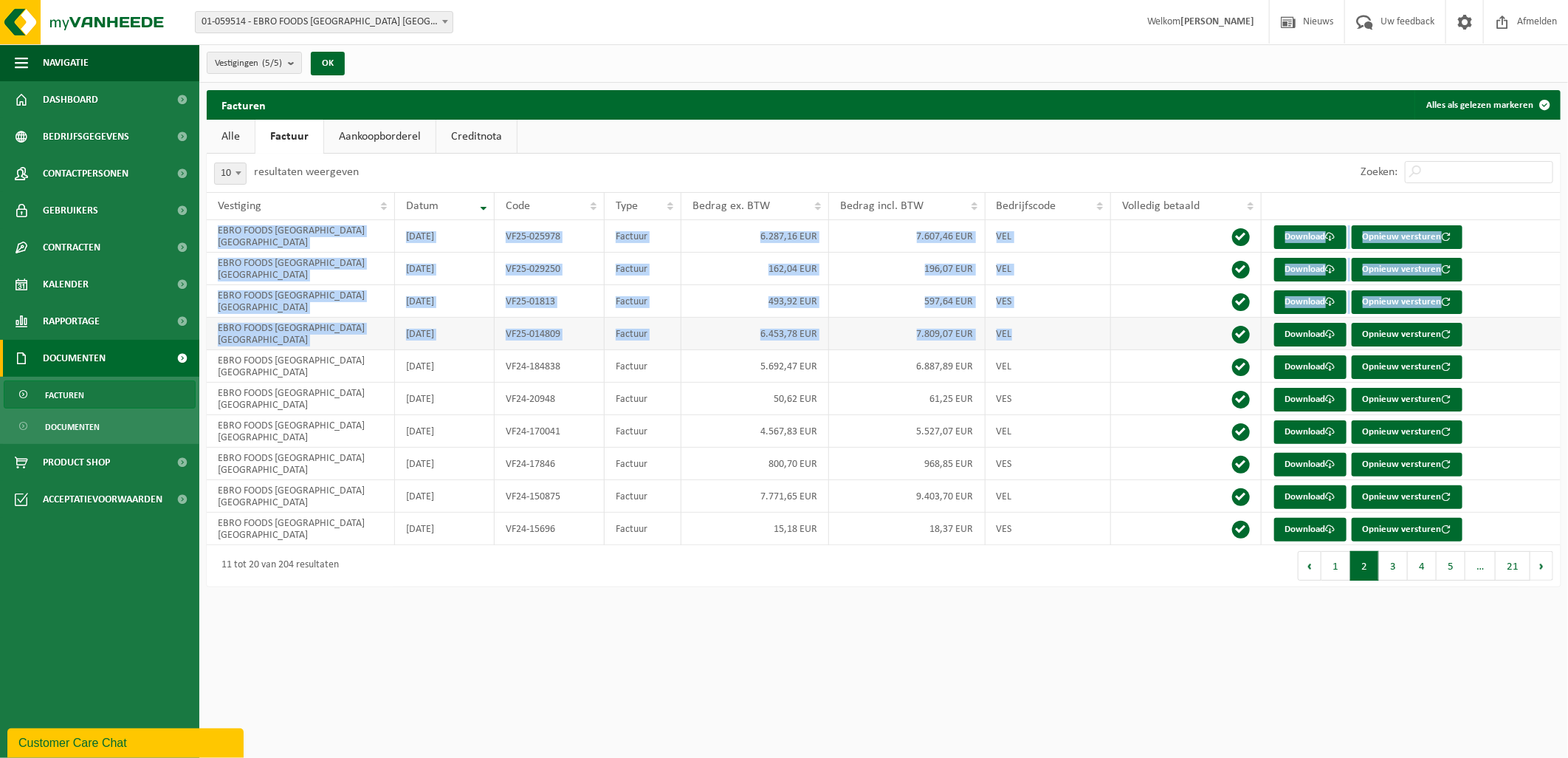
drag, startPoint x: 212, startPoint y: 235, endPoint x: 1088, endPoint y: 340, distance: 882.3
click at [1088, 340] on tbody "EBRO FOODS [GEOGRAPHIC_DATA] [GEOGRAPHIC_DATA] [DATE] VF25-025978 Factuur 6.287…" at bounding box center [883, 383] width 1353 height 325
copy tbody "EBRO FOODS [GEOGRAPHIC_DATA] [GEOGRAPHIC_DATA] [DATE] VF25-025978 Factuur 6.287…"
